Goal: Task Accomplishment & Management: Manage account settings

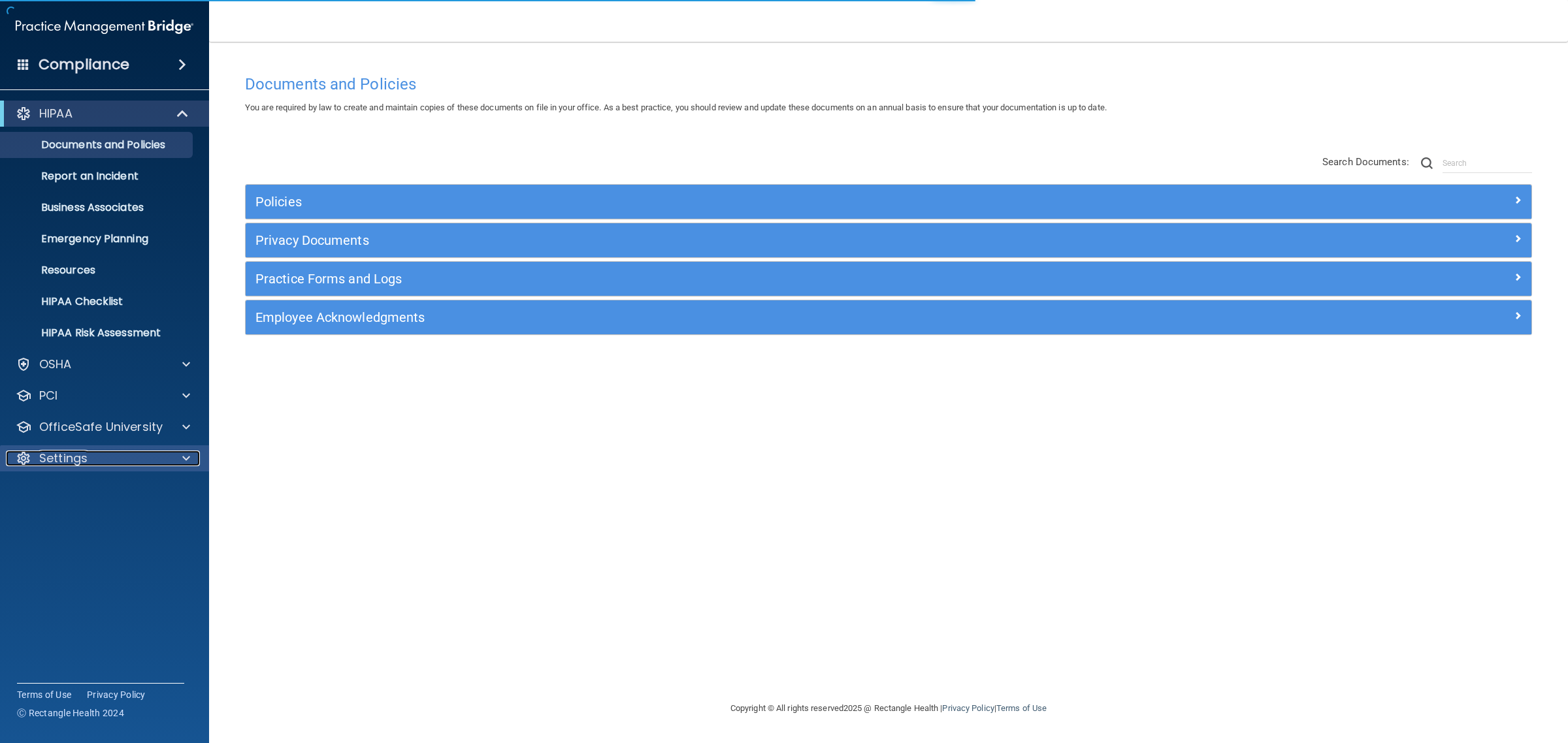
click at [113, 461] on div "Settings" at bounding box center [87, 458] width 162 height 16
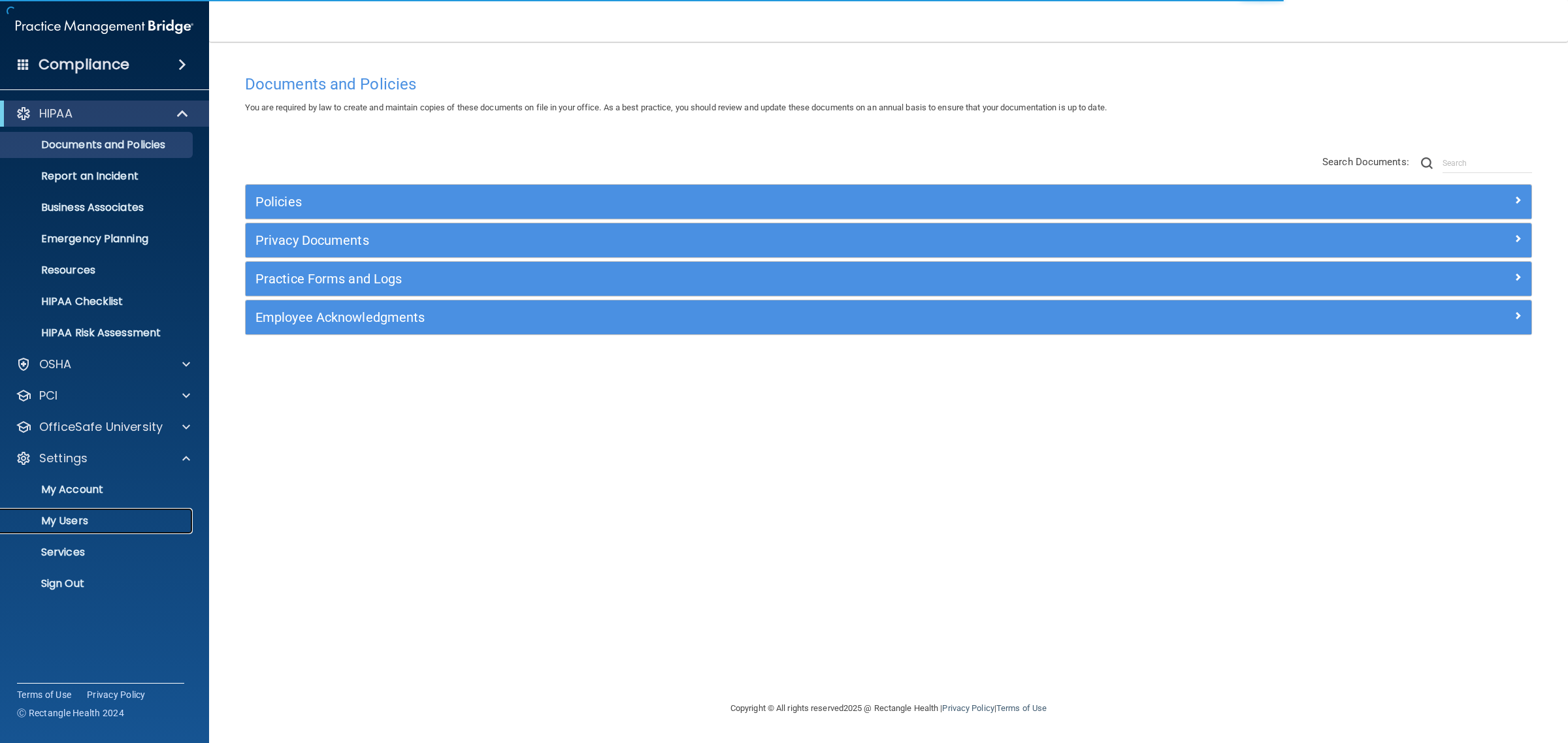
click at [75, 519] on p "My Users" at bounding box center [98, 521] width 179 height 13
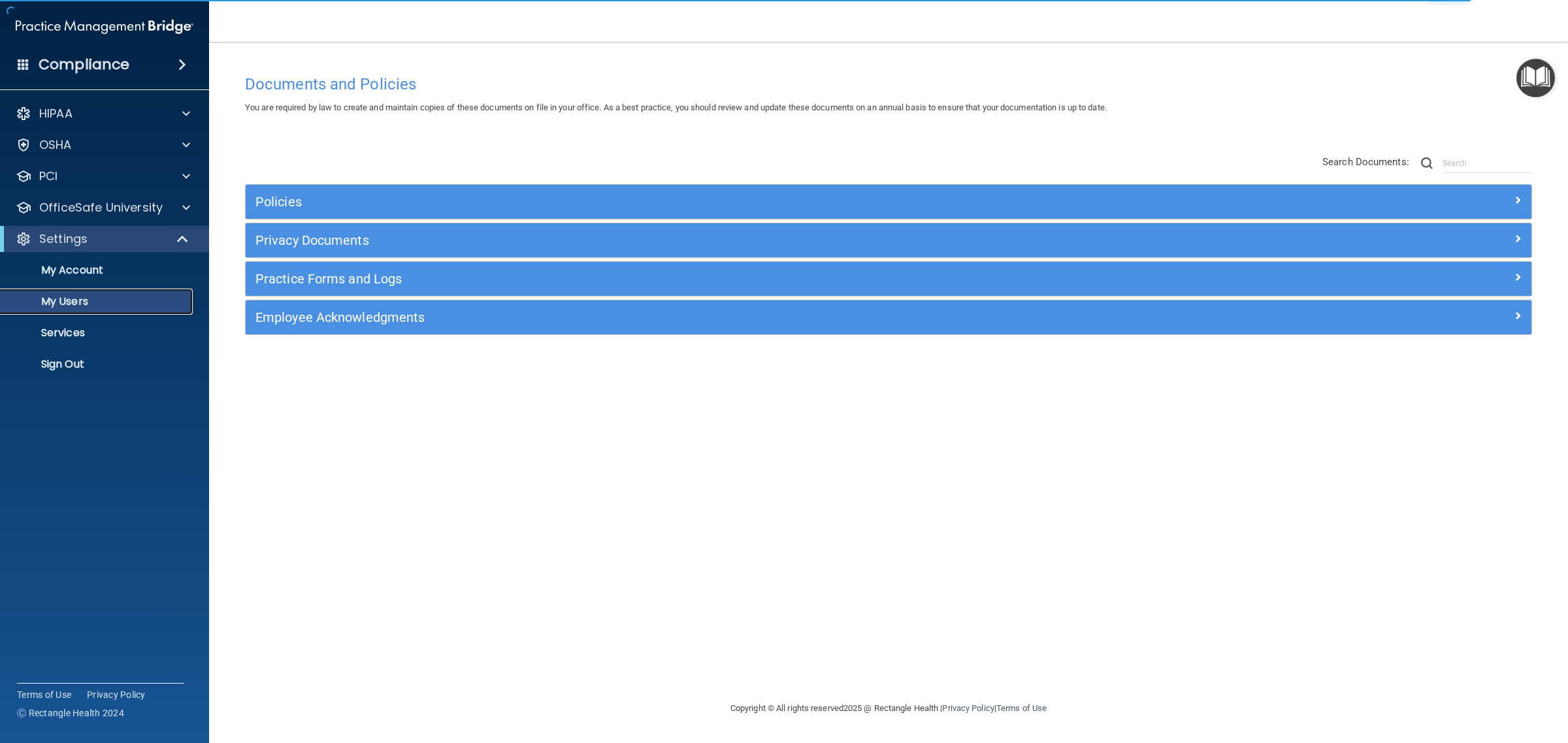
select select "20"
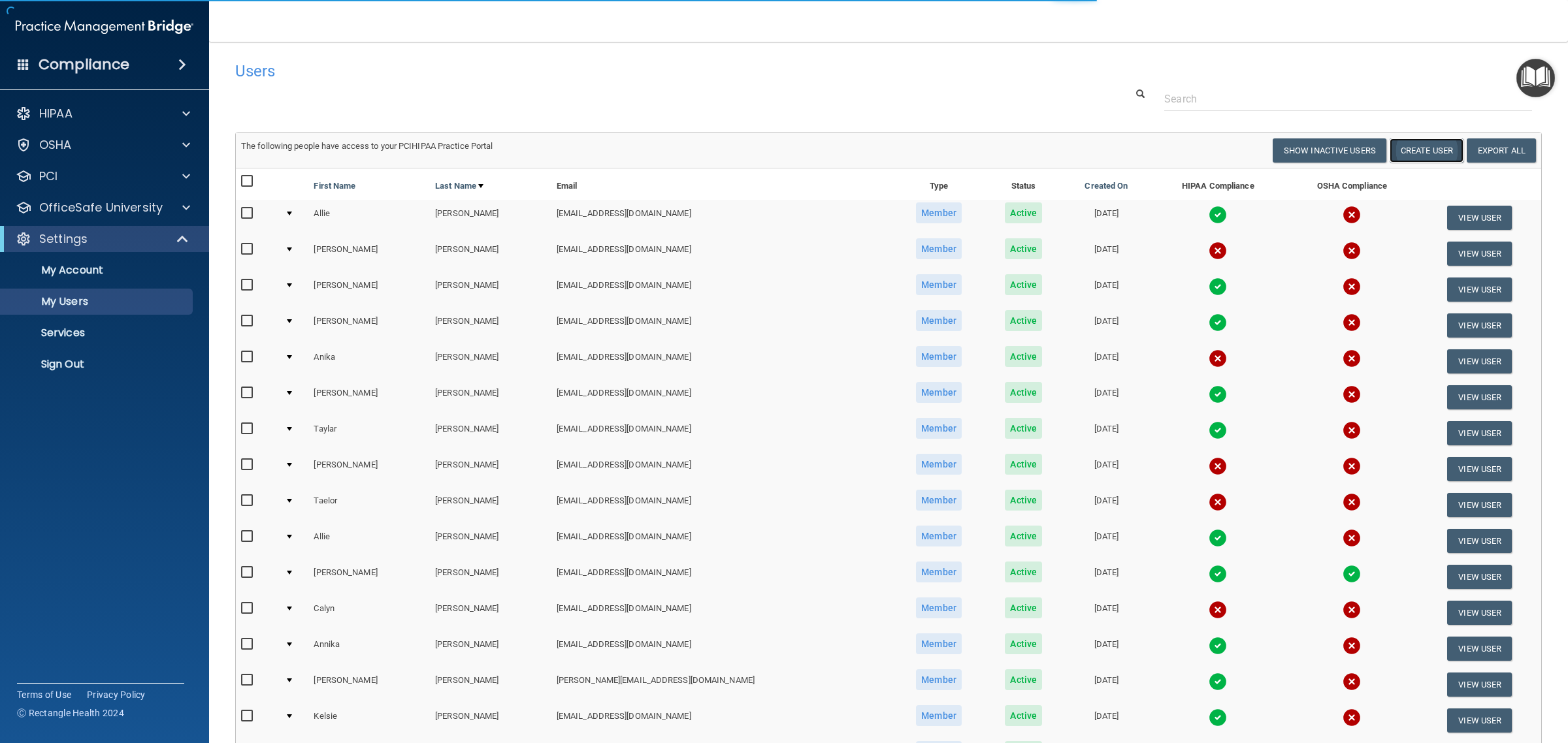
click at [1423, 154] on button "Create User" at bounding box center [1426, 150] width 73 height 24
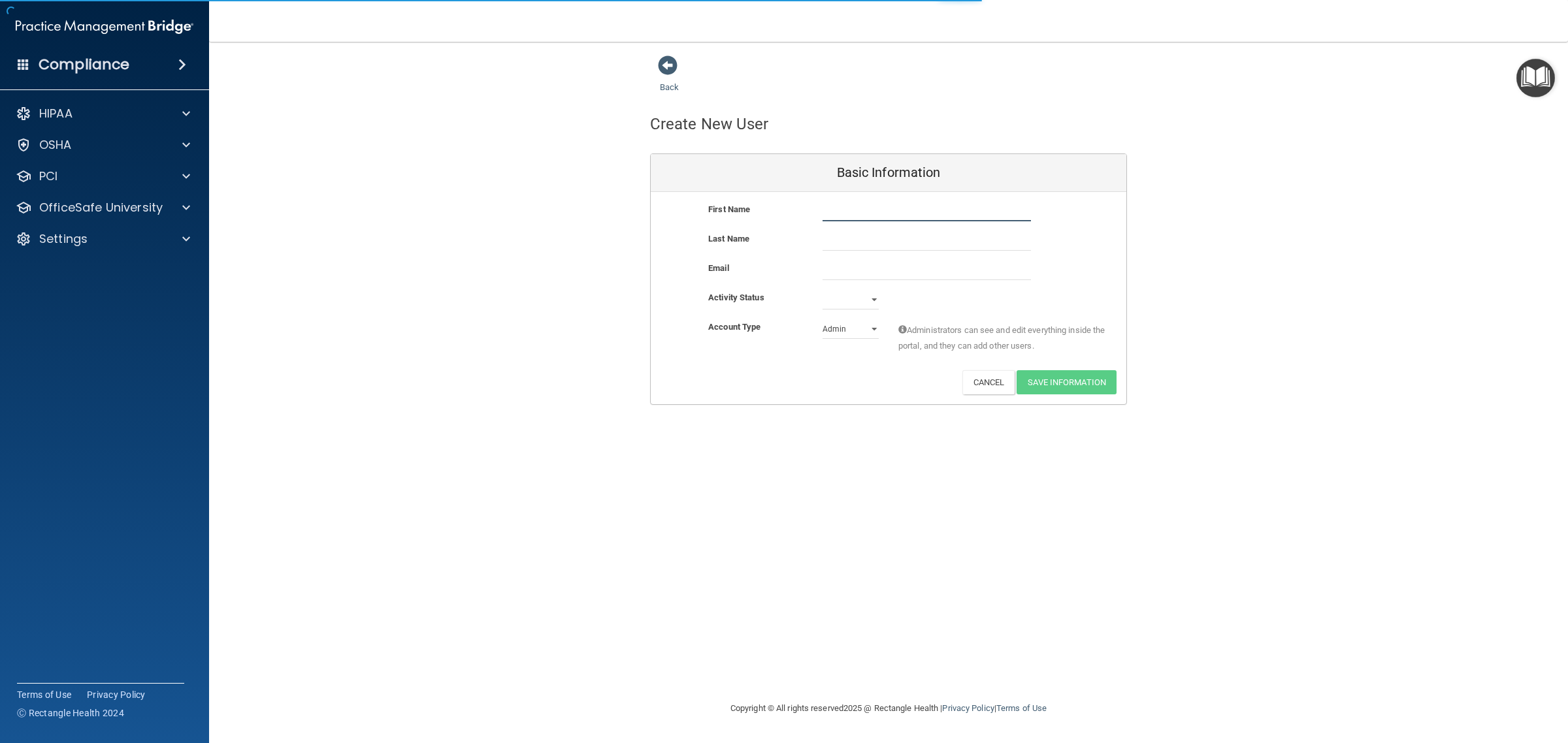
click at [925, 216] on input "text" at bounding box center [926, 212] width 208 height 20
type input "[PERSON_NAME]"
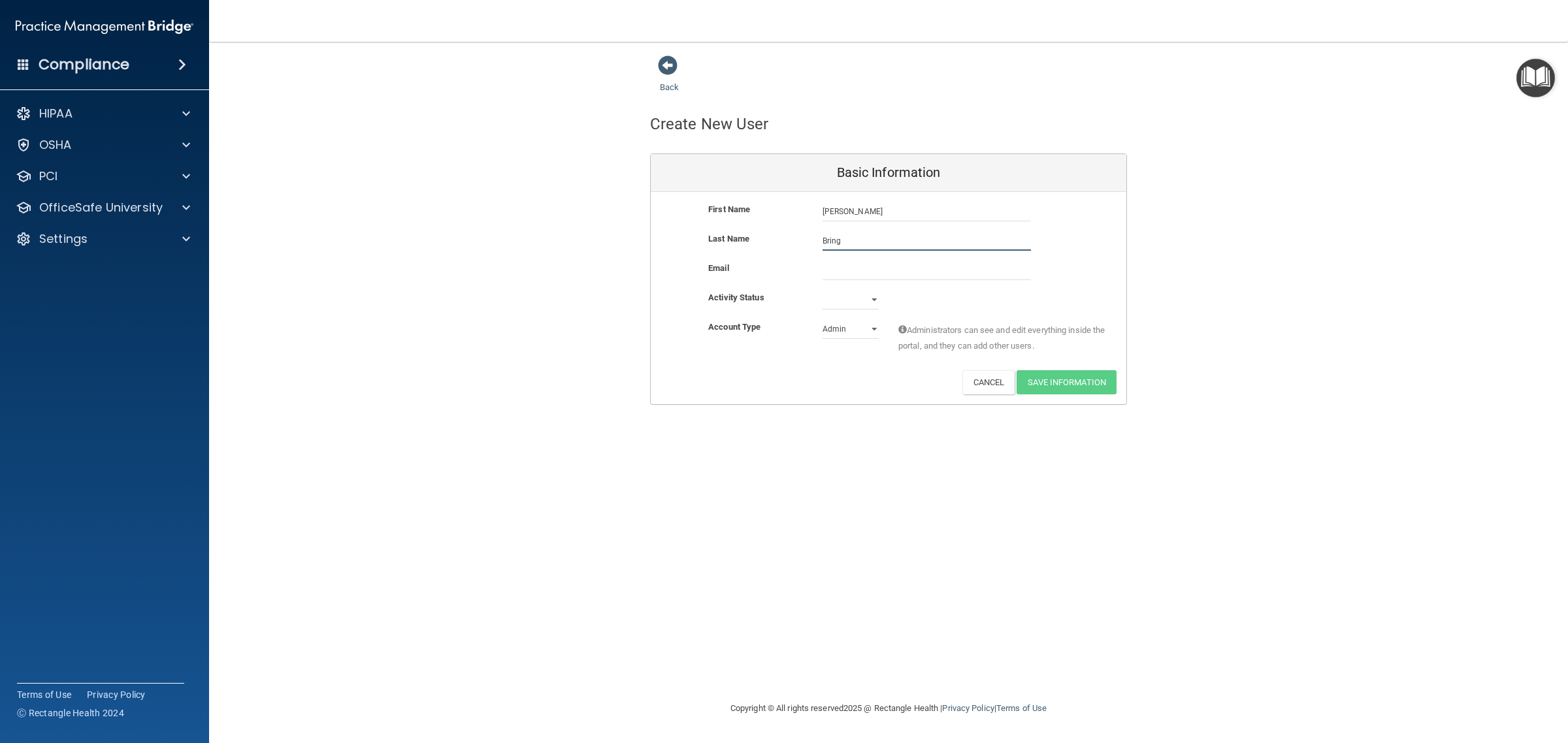
type input "Bring"
type input "[EMAIL_ADDRESS][DOMAIN_NAME]"
click at [878, 298] on div "Active Inactive" at bounding box center [850, 299] width 76 height 20
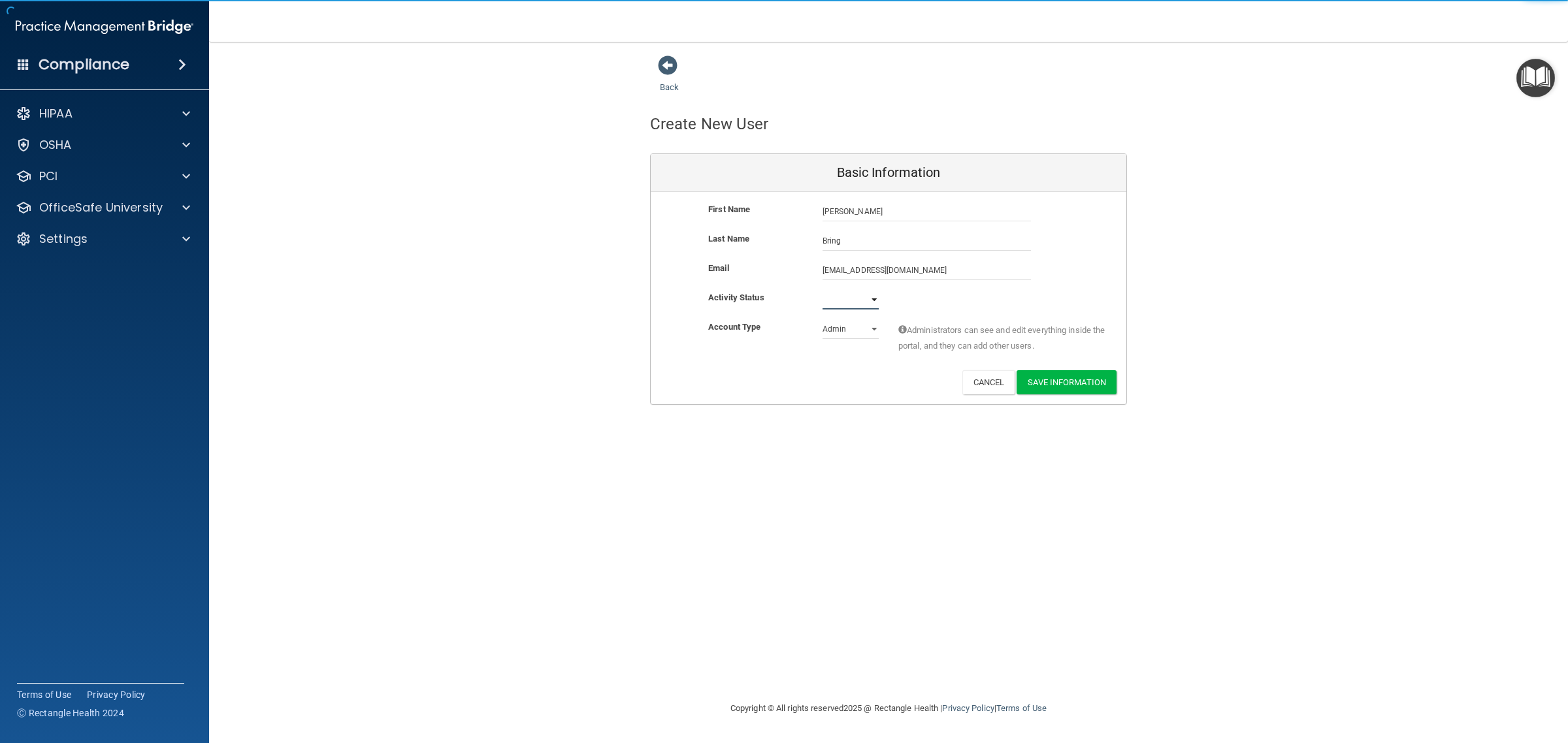
click at [861, 306] on select "Active Inactive" at bounding box center [850, 299] width 56 height 20
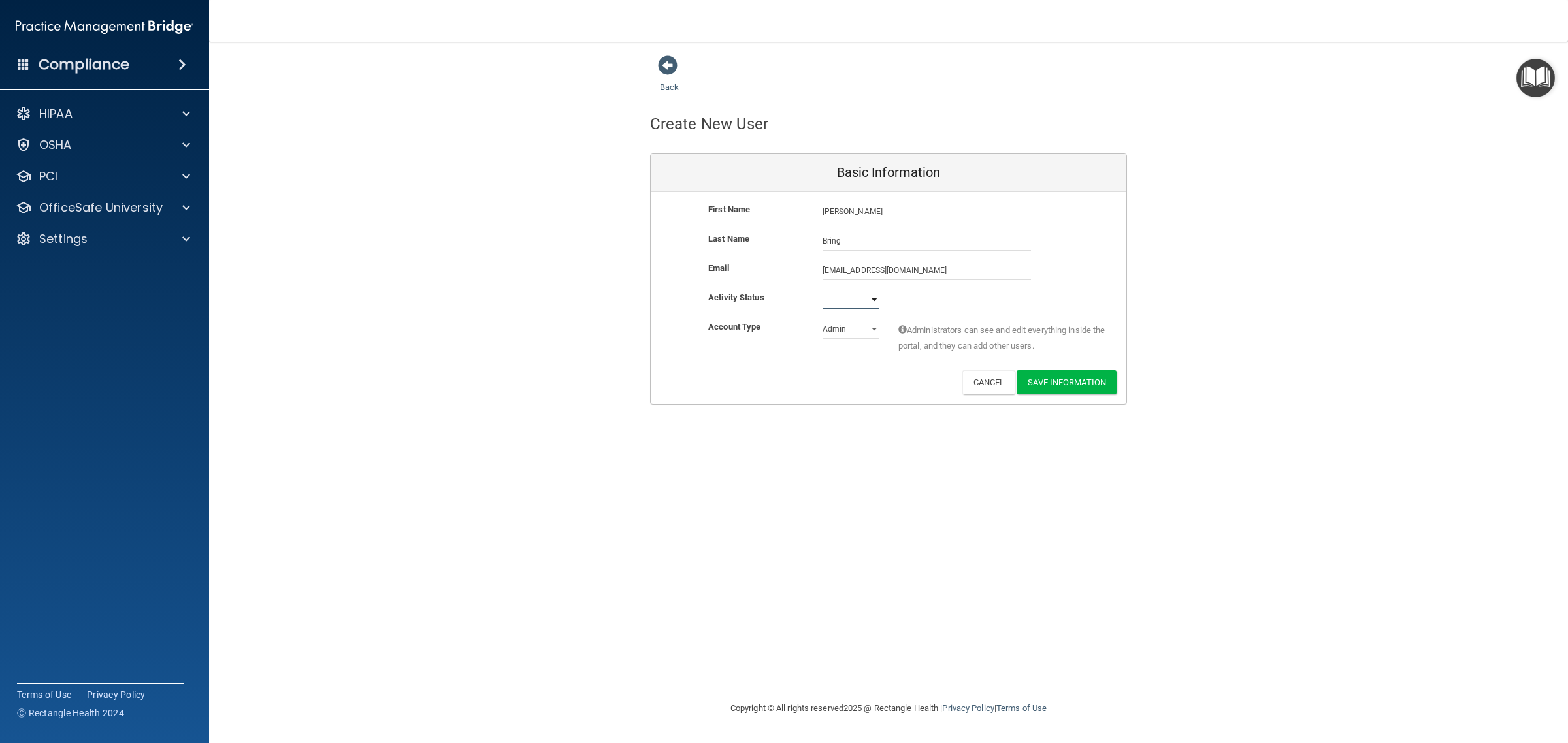
select select "active"
click at [822, 290] on select "Active Inactive" at bounding box center [850, 299] width 56 height 20
click at [867, 328] on select "Admin Member" at bounding box center [850, 329] width 56 height 20
select select "practice_member"
click at [822, 319] on select "Admin Member" at bounding box center [850, 329] width 56 height 20
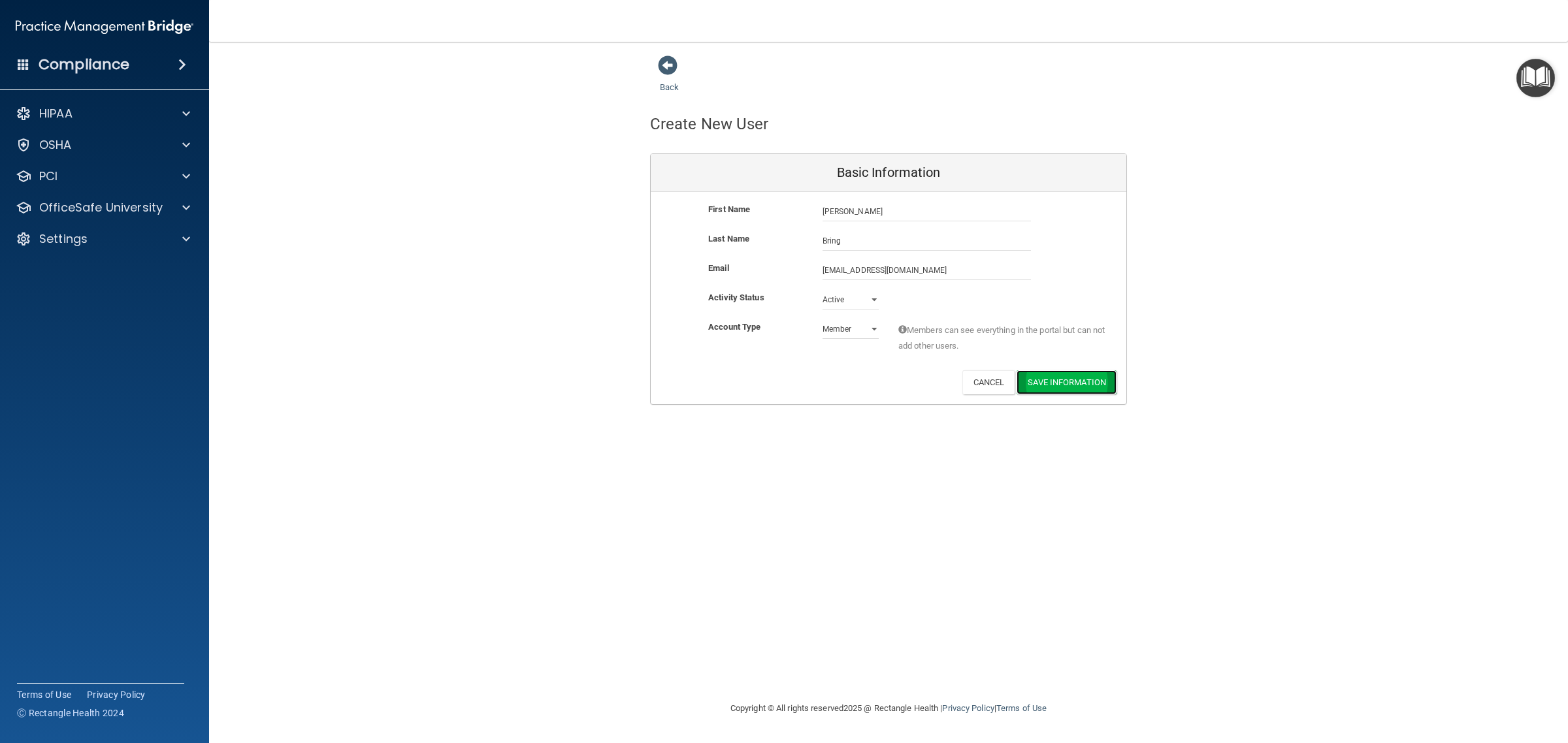
click at [1088, 382] on button "Save Information" at bounding box center [1067, 382] width 100 height 24
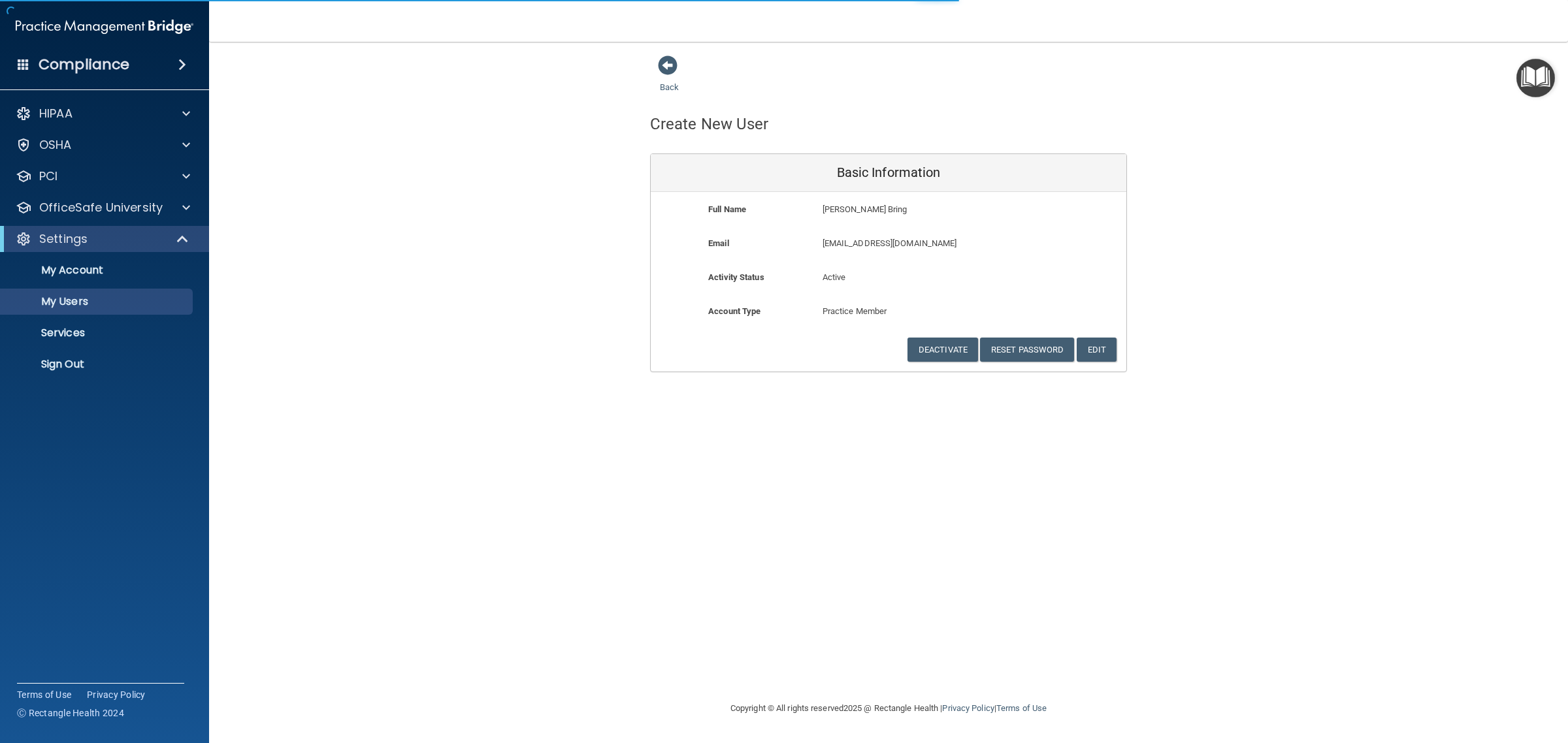
select select "20"
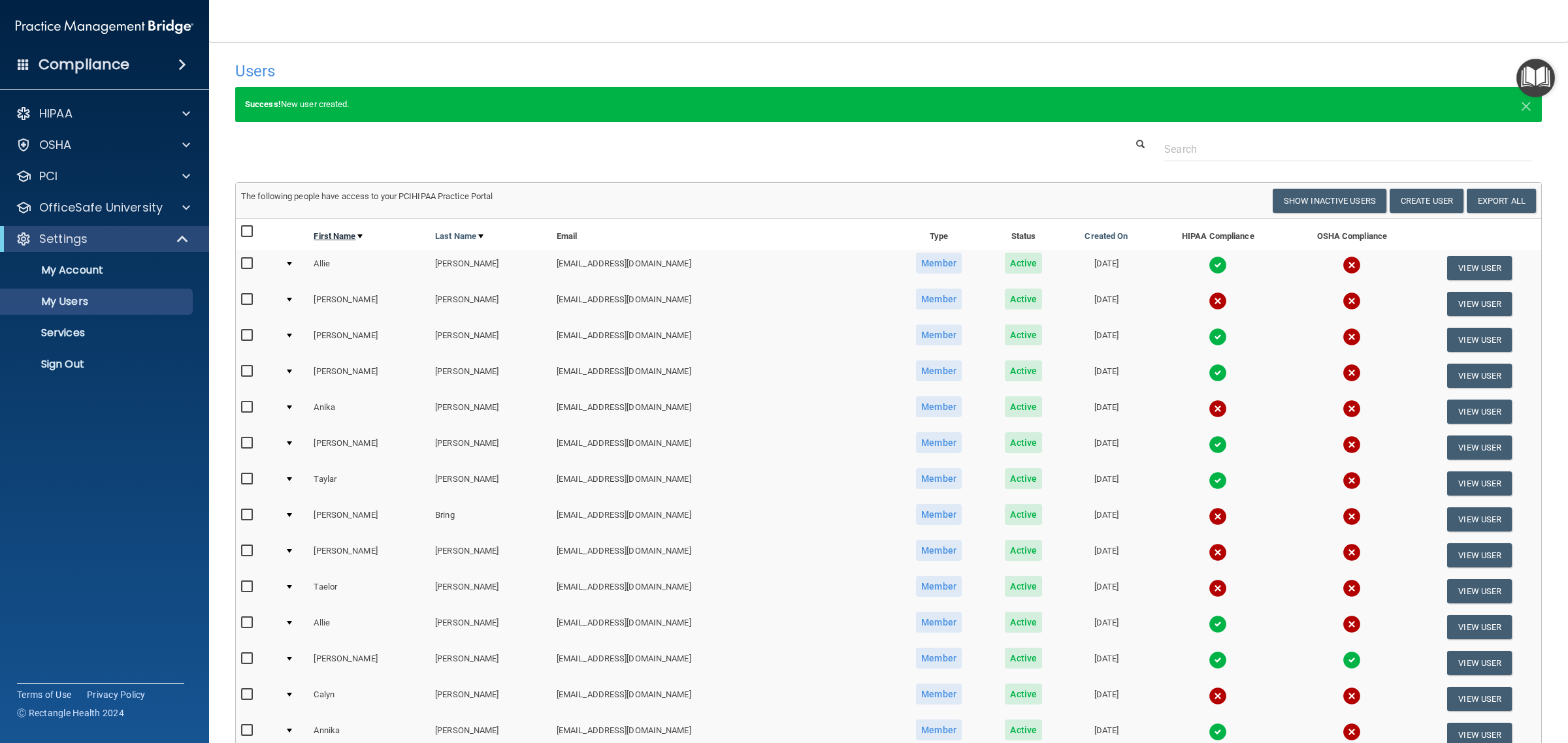
click at [354, 236] on link "First Name" at bounding box center [338, 236] width 49 height 16
select select "20"
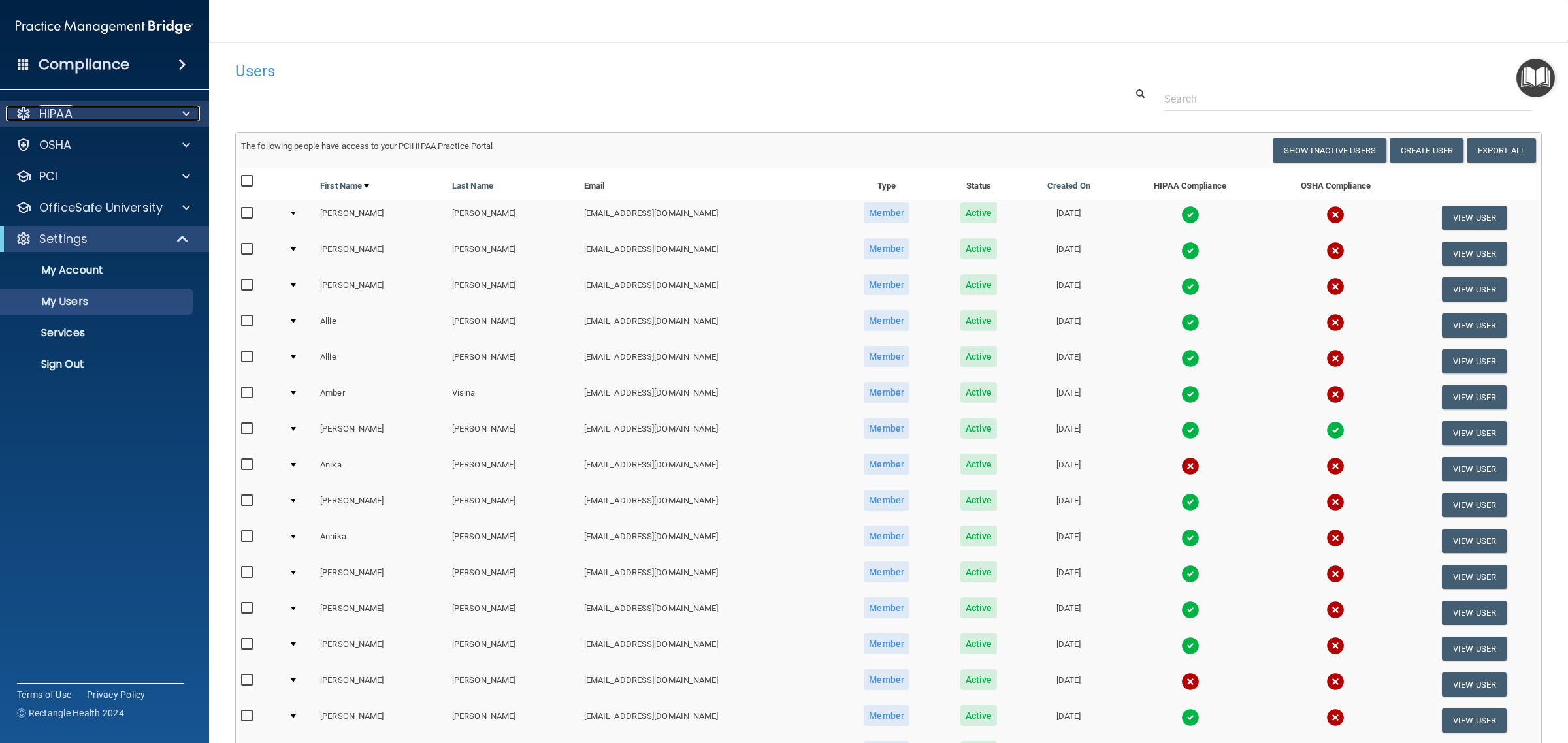
click at [194, 113] on div at bounding box center [184, 113] width 33 height 16
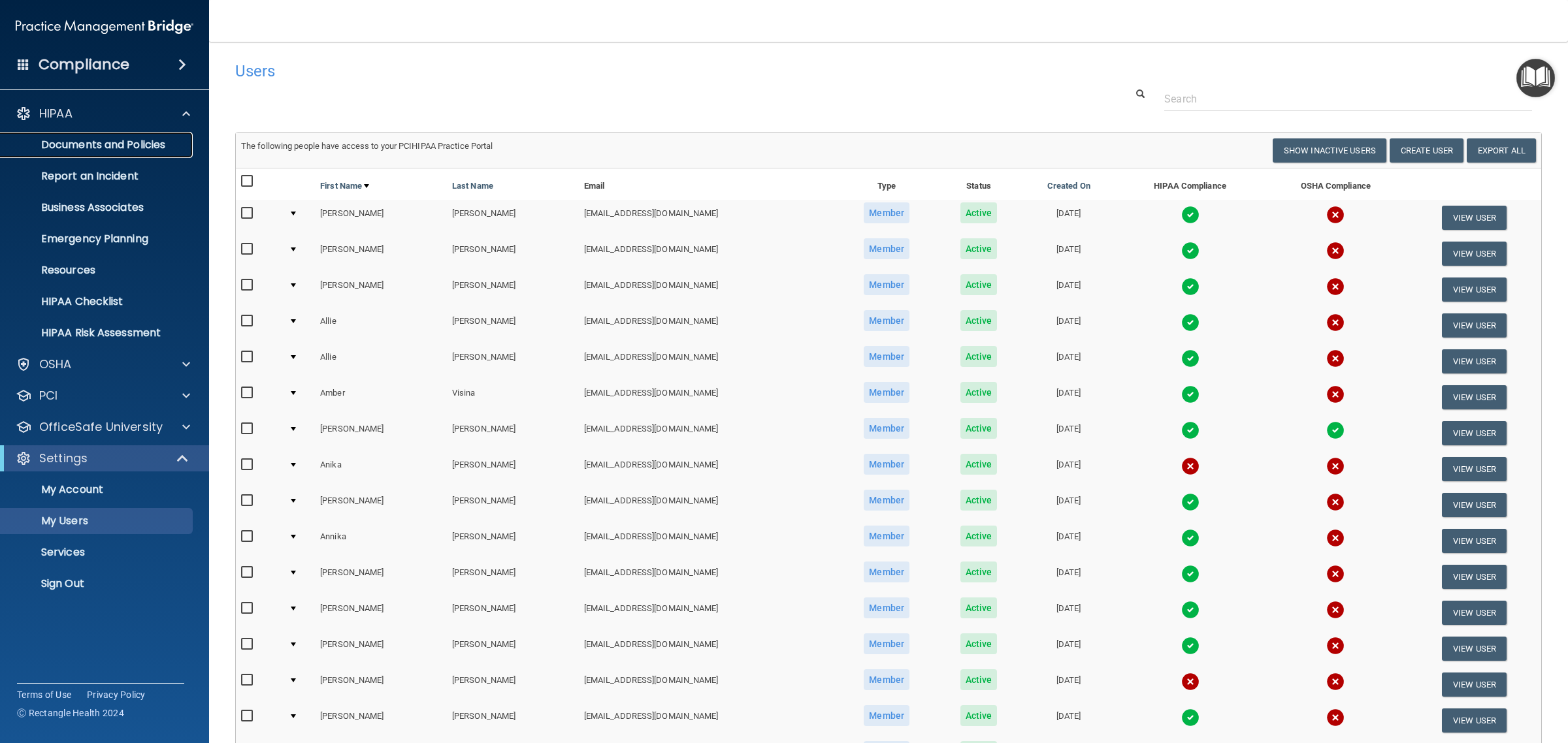
click at [112, 145] on p "Documents and Policies" at bounding box center [98, 145] width 179 height 13
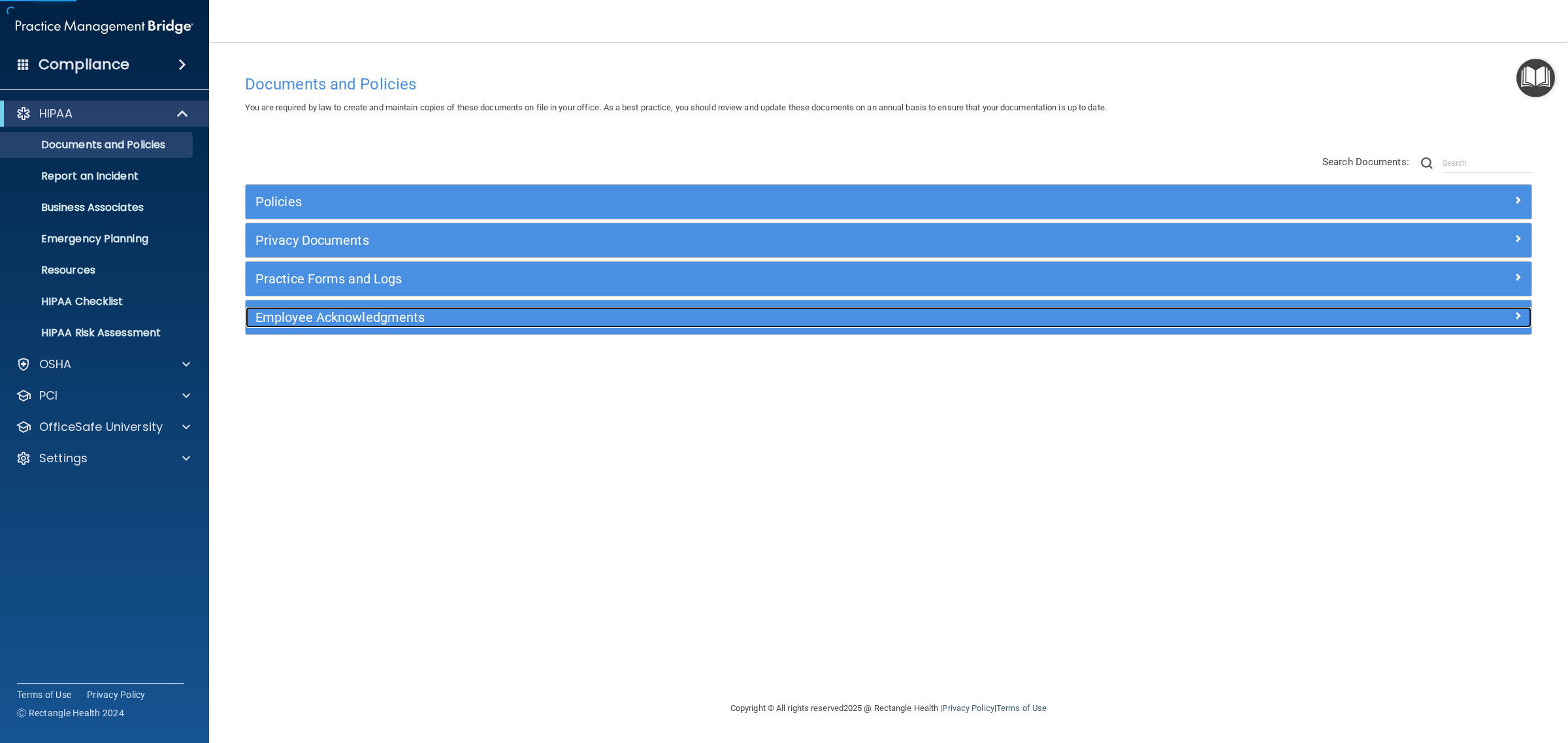
click at [373, 315] on h5 "Employee Acknowledgments" at bounding box center [727, 317] width 944 height 14
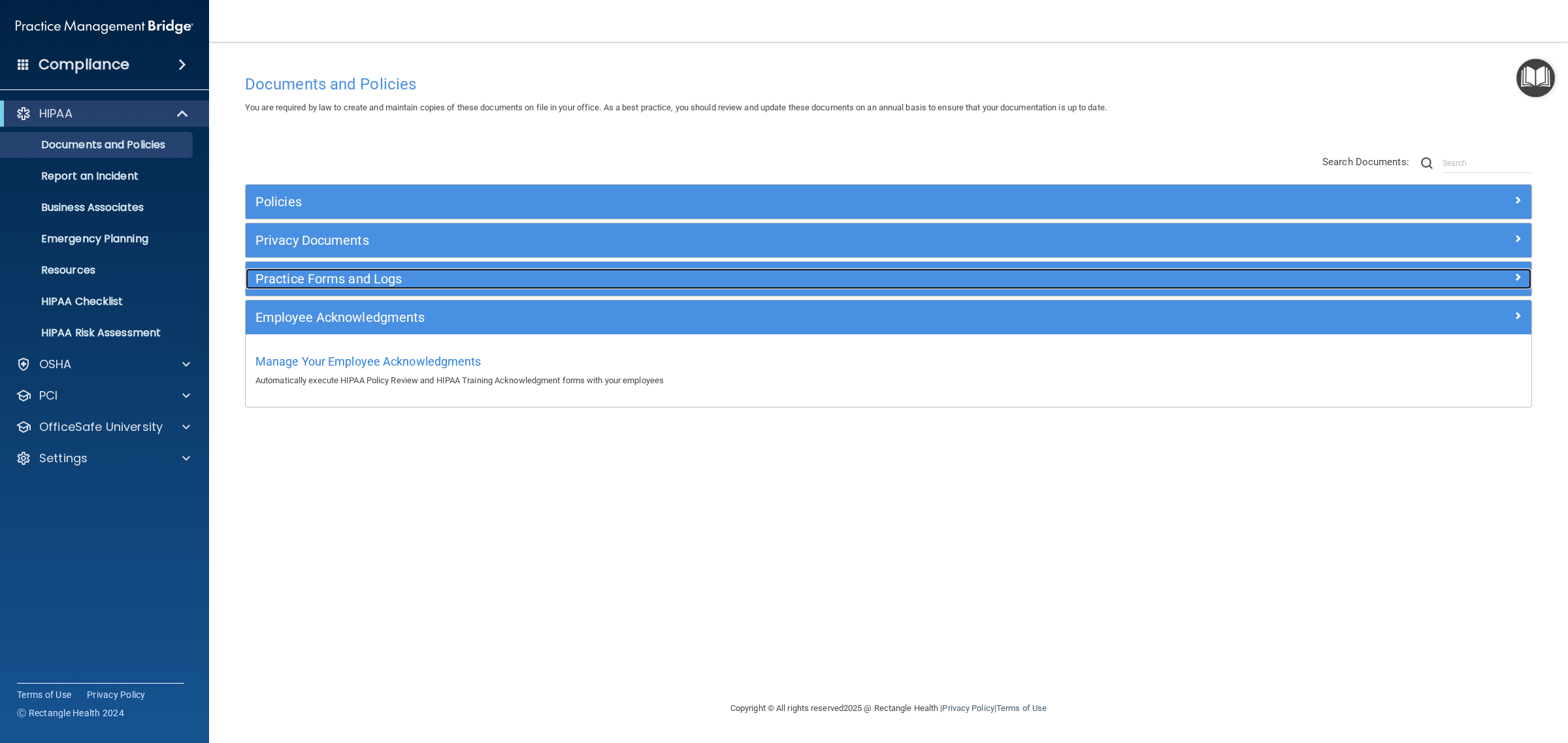
click at [380, 286] on h5 "Practice Forms and Logs" at bounding box center [727, 279] width 944 height 14
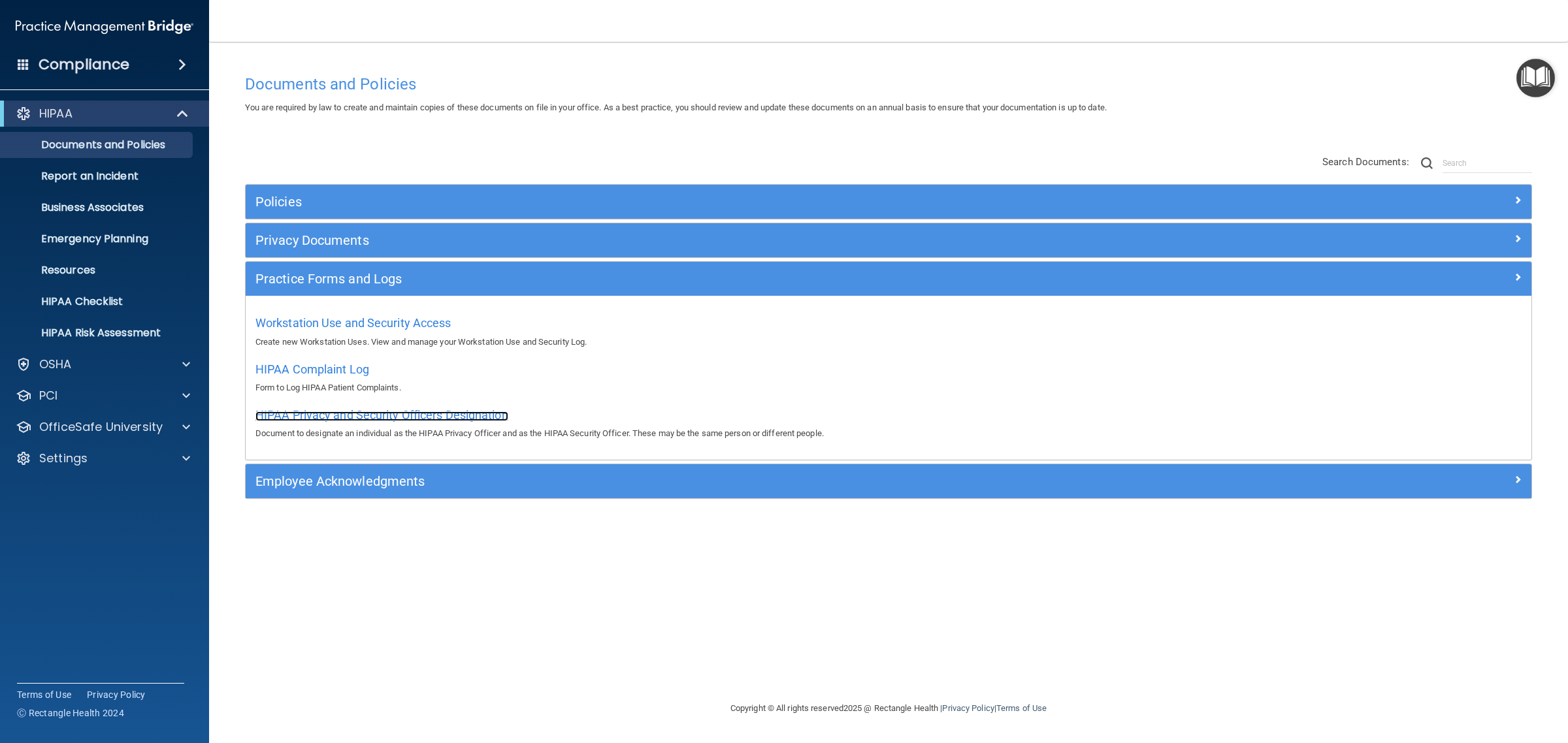
click at [380, 419] on span "HIPAA Privacy and Security Officers Designation" at bounding box center [382, 415] width 253 height 14
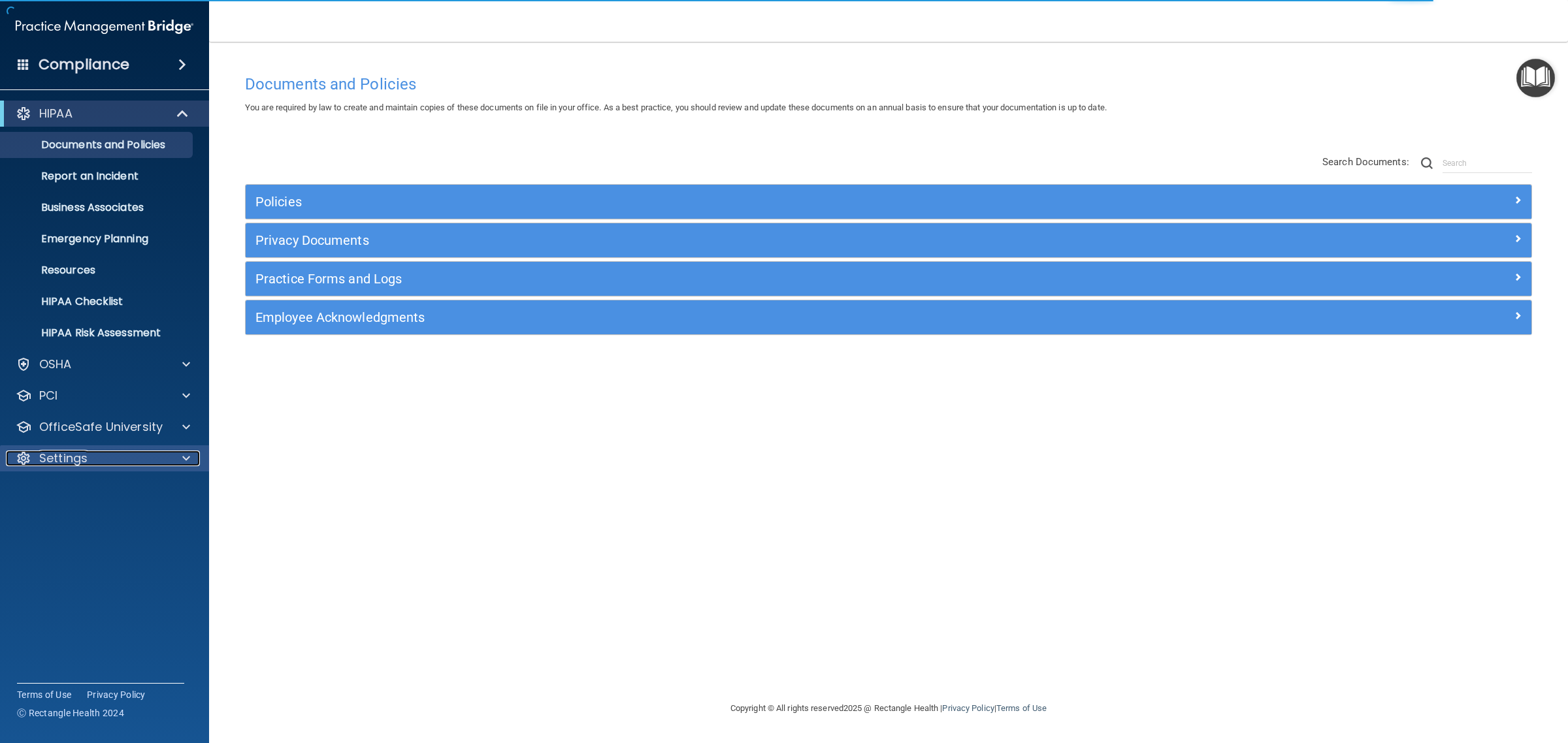
click at [78, 462] on p "Settings" at bounding box center [63, 458] width 48 height 16
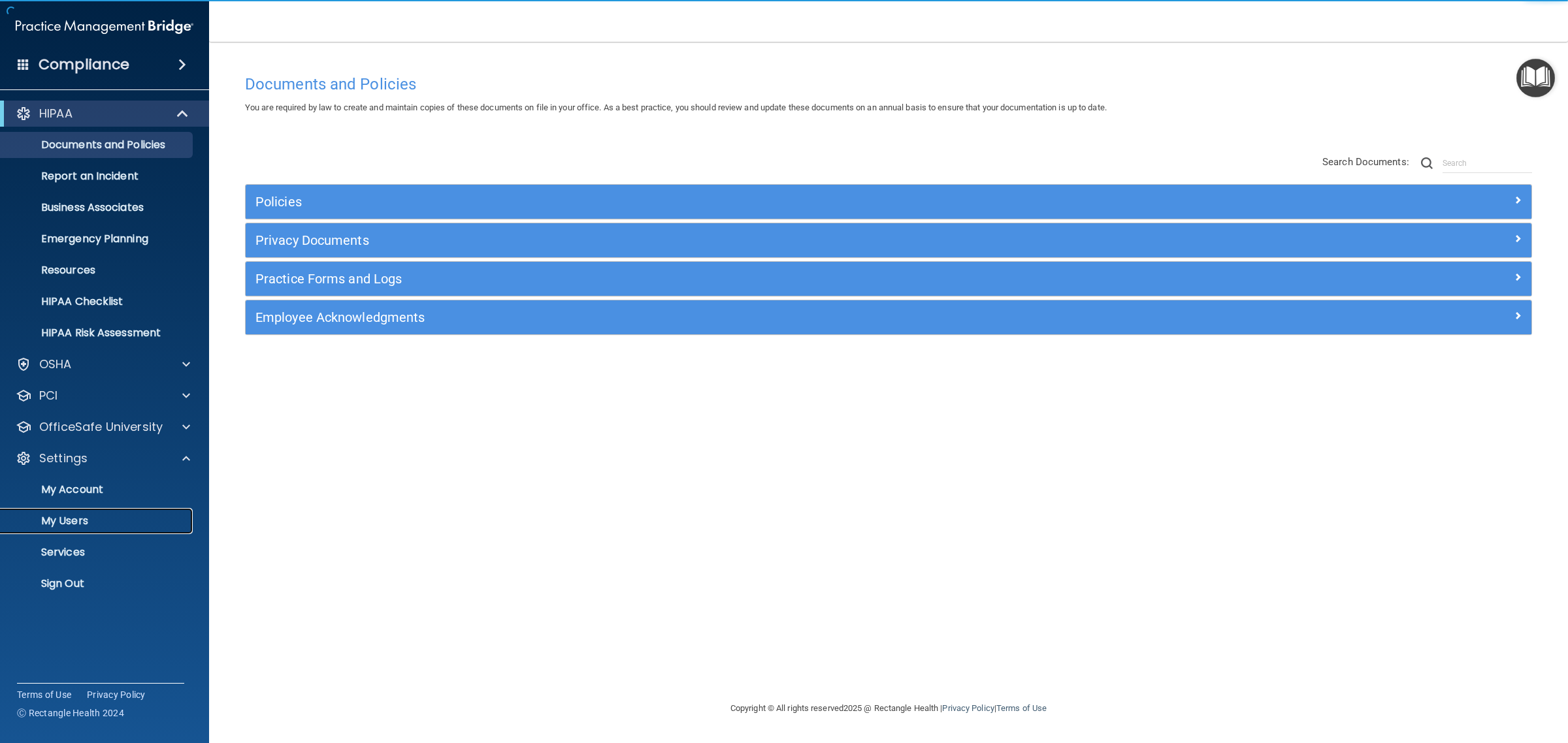
click at [69, 523] on p "My Users" at bounding box center [98, 521] width 179 height 13
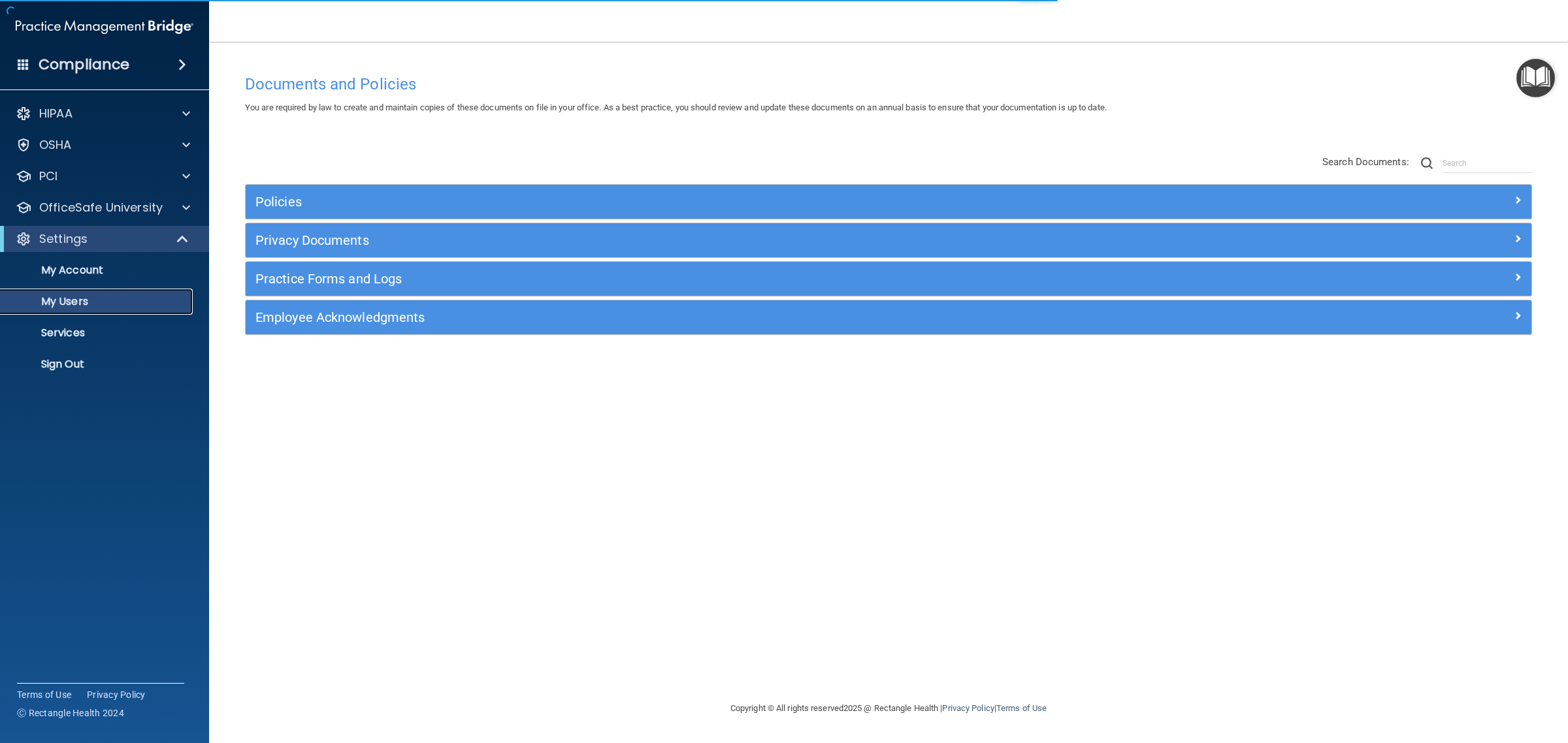
select select "20"
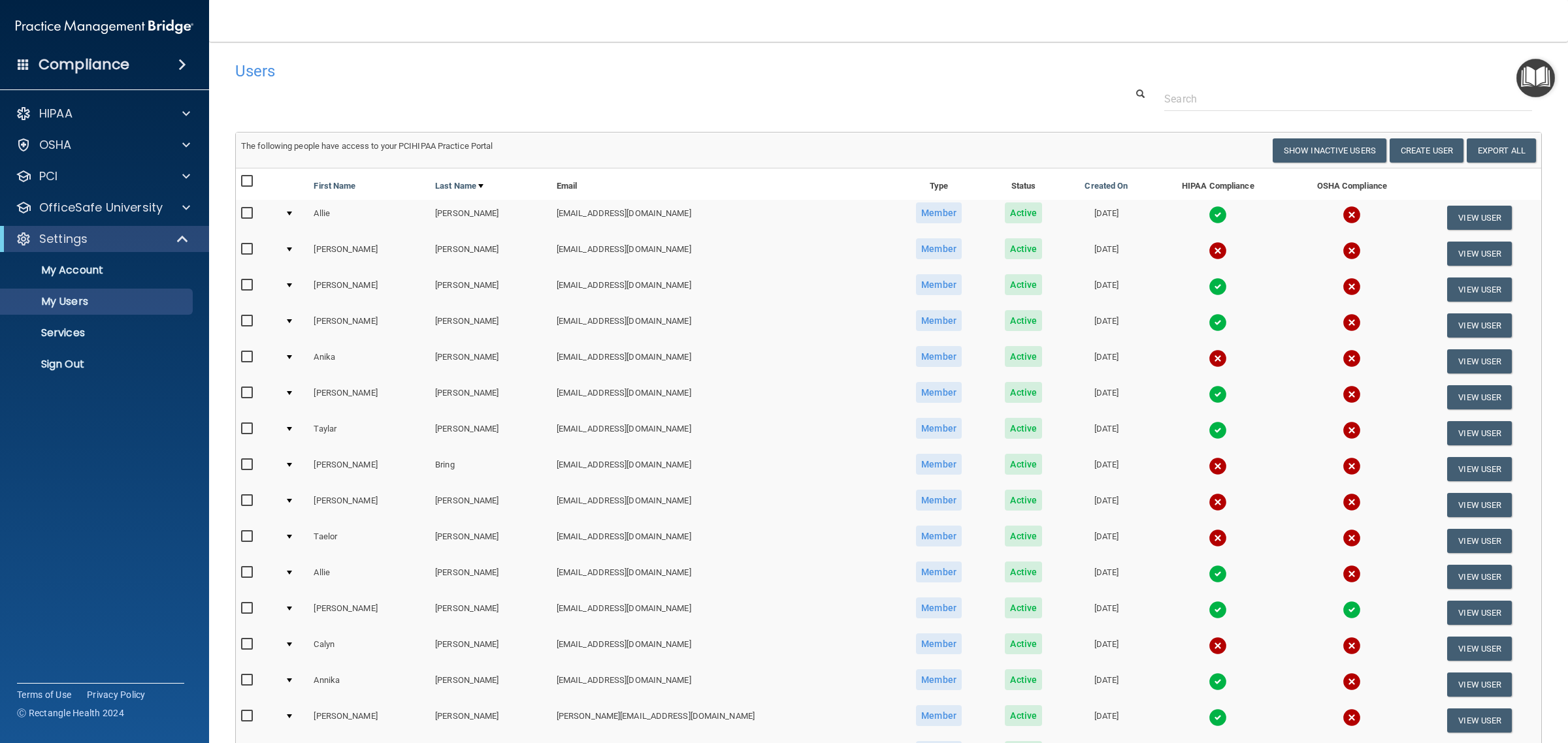
click at [249, 356] on input "checkbox" at bounding box center [249, 357] width 15 height 10
checkbox input "true"
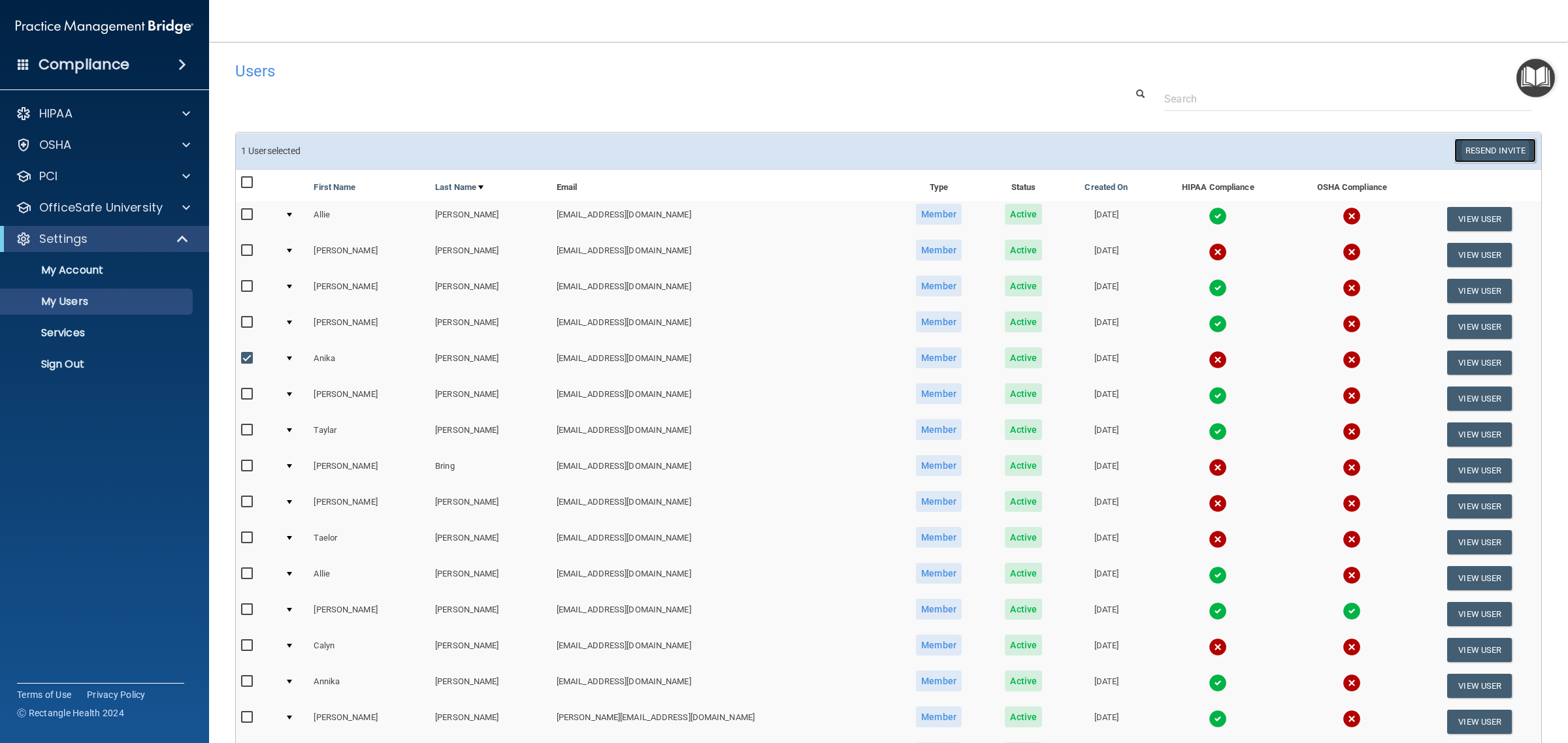
click at [1516, 146] on button "Resend Invite" at bounding box center [1495, 150] width 82 height 24
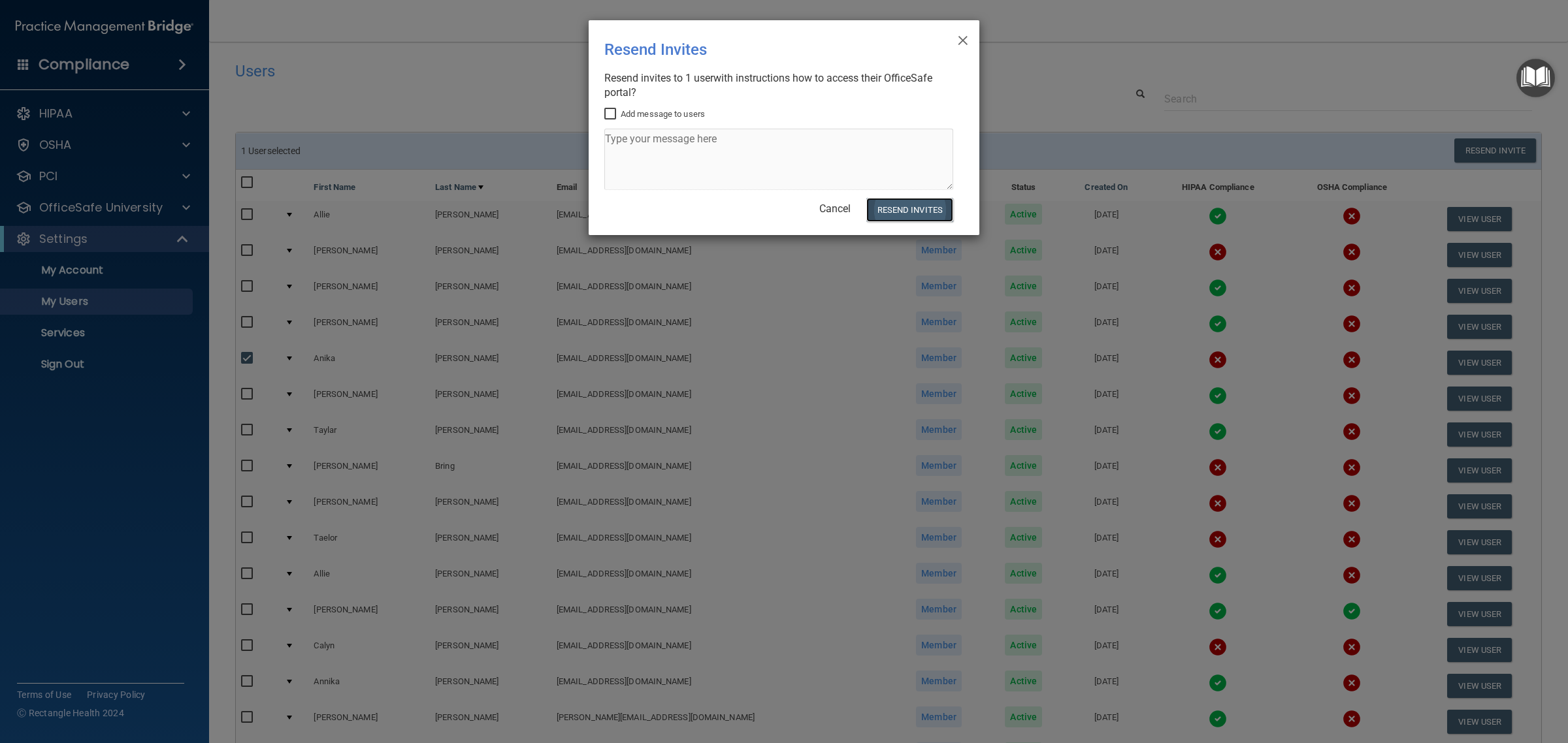
click at [892, 213] on button "Resend Invites" at bounding box center [909, 209] width 87 height 24
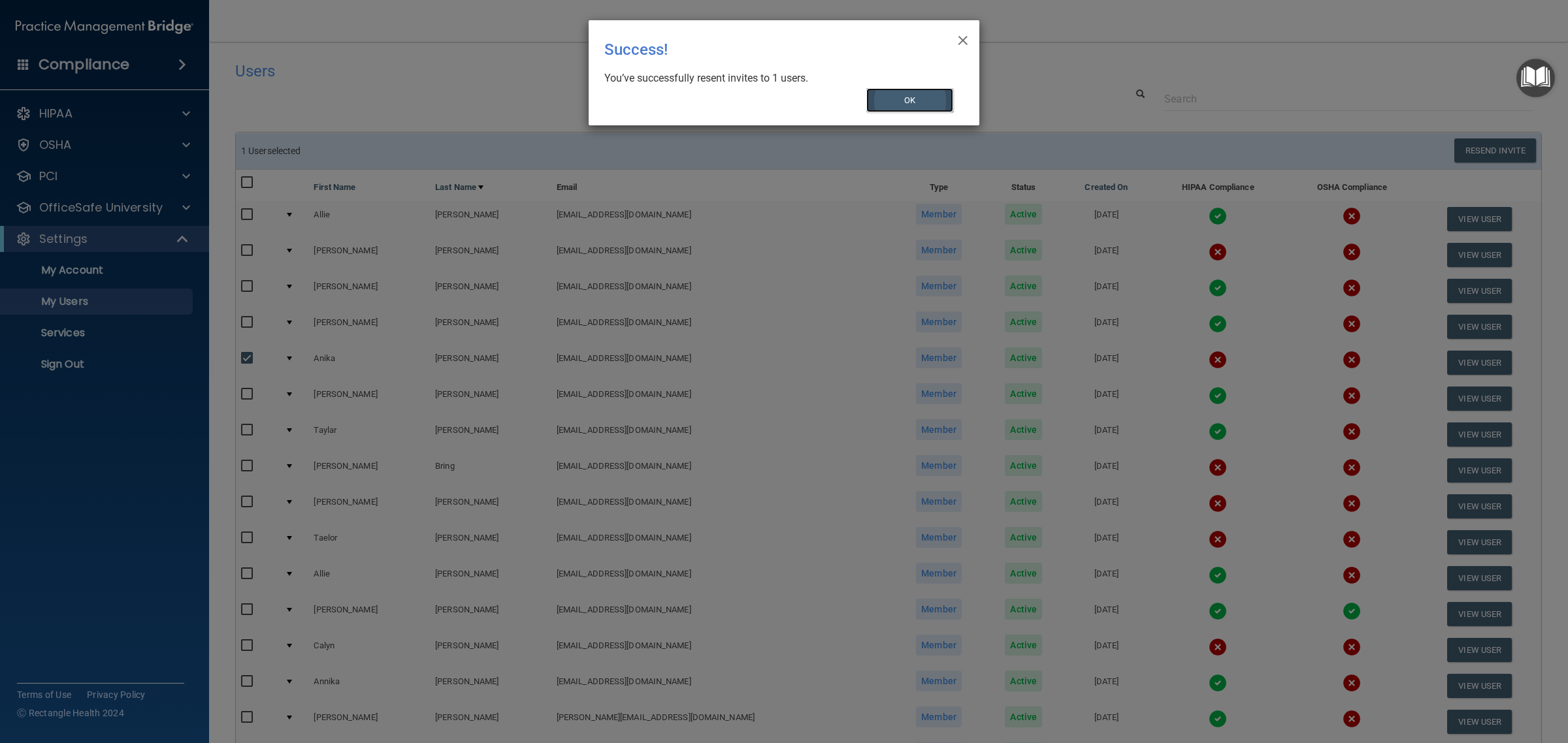
click at [883, 102] on button "OK" at bounding box center [909, 100] width 87 height 24
